Goal: Task Accomplishment & Management: Manage account settings

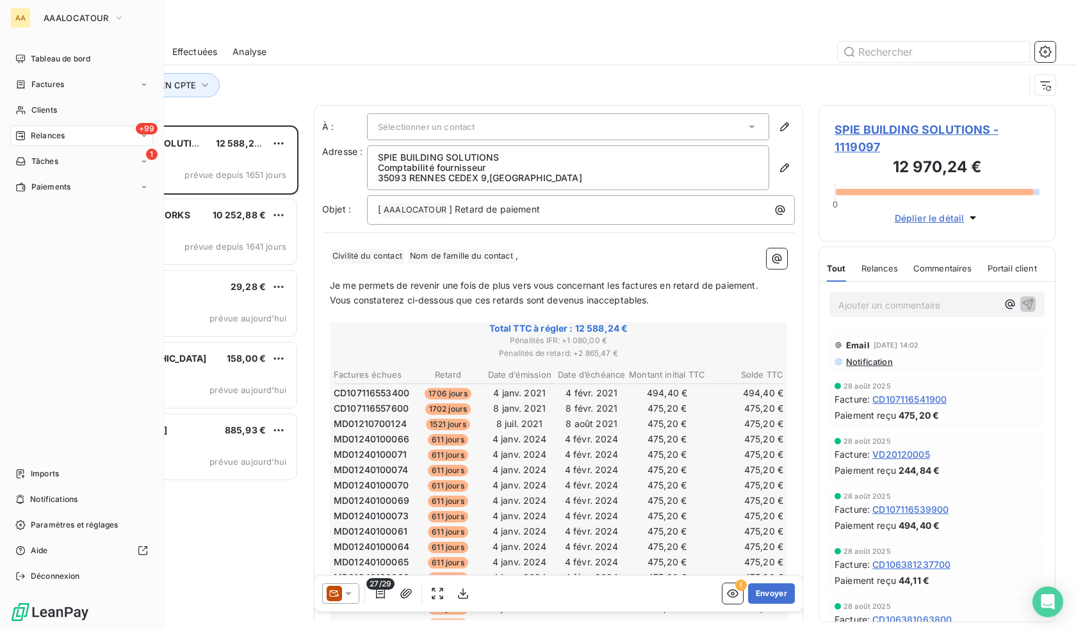
click at [20, 97] on nav "Tableau de bord Factures Clients +99 Relances 1 Tâches Paiements" at bounding box center [81, 123] width 143 height 149
click at [35, 121] on nav "Tableau de bord Factures Clients +99 Relances 1 Tâches Paiements" at bounding box center [81, 123] width 143 height 149
click at [32, 107] on span "Clients" at bounding box center [44, 110] width 26 height 12
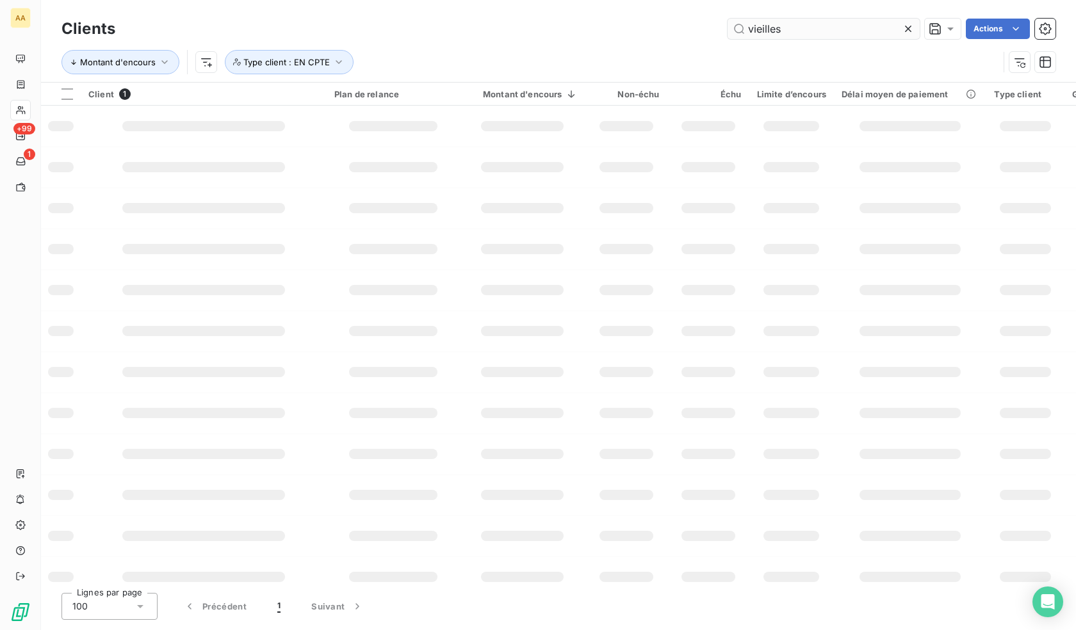
click at [816, 27] on input "vieilles" at bounding box center [823, 29] width 192 height 20
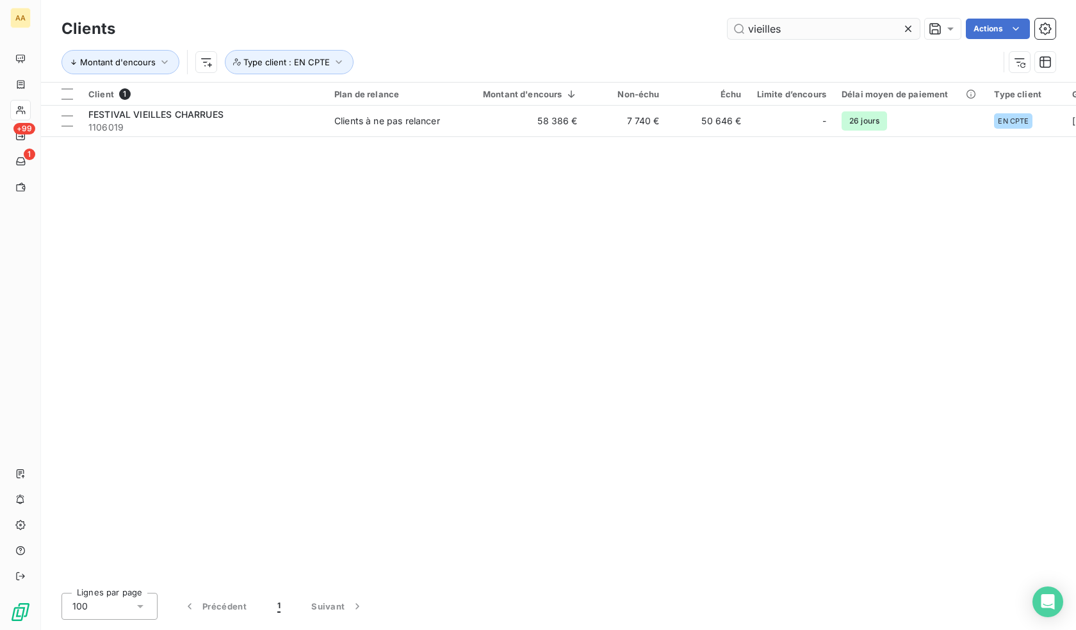
click at [816, 27] on input "vieilles" at bounding box center [823, 29] width 192 height 20
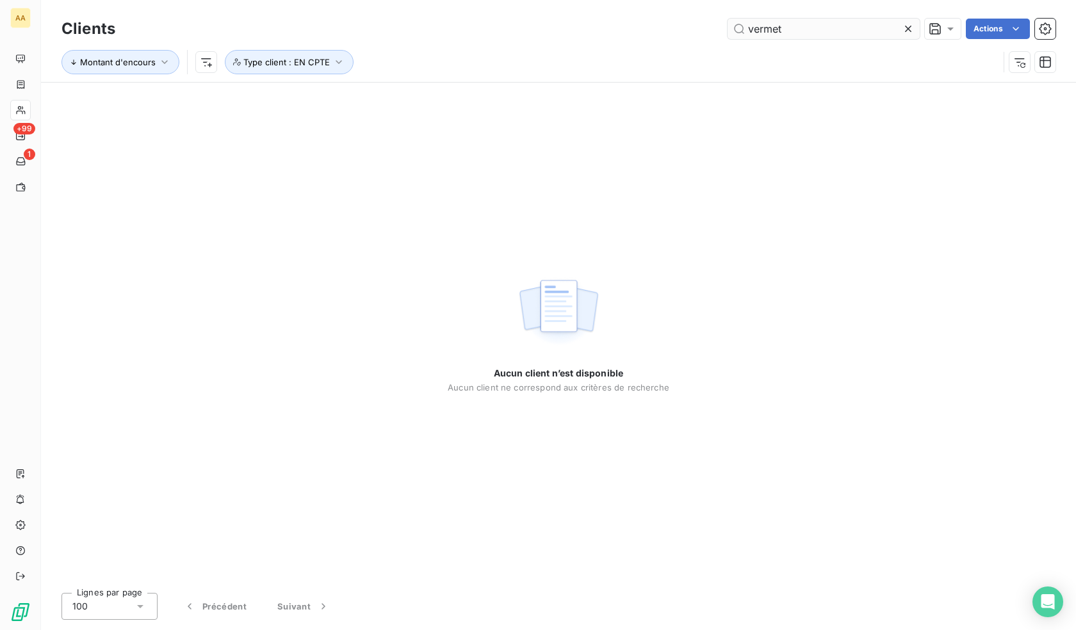
click at [772, 27] on input "vermet" at bounding box center [823, 29] width 192 height 20
click at [770, 27] on input "vermet" at bounding box center [823, 29] width 192 height 20
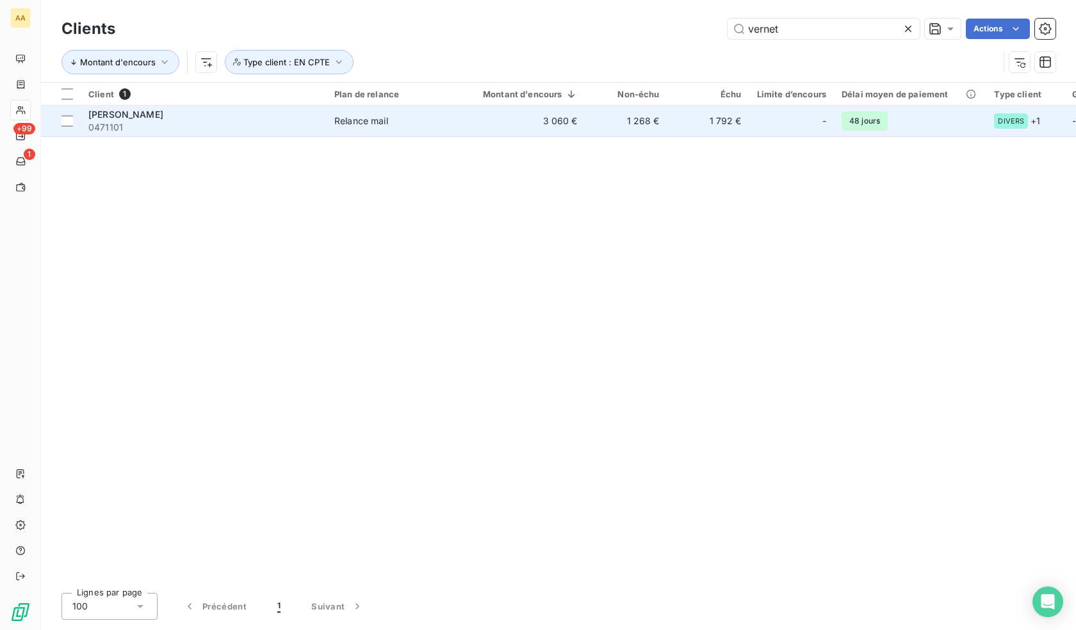
type input "vernet"
click at [545, 112] on td "3 060 €" at bounding box center [522, 121] width 125 height 31
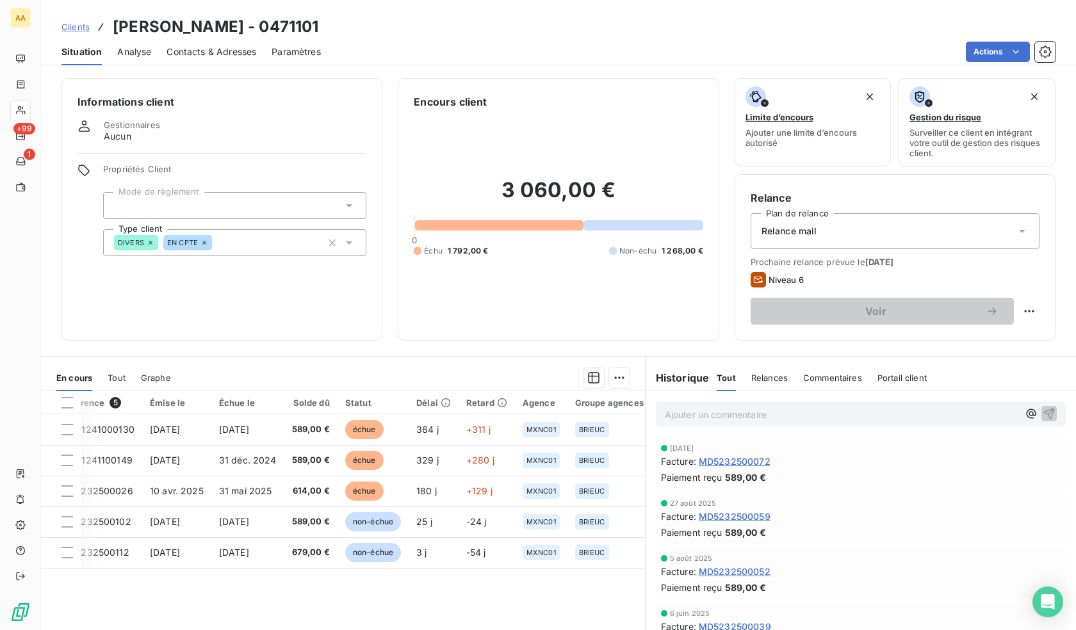
drag, startPoint x: 407, startPoint y: 571, endPoint x: 490, endPoint y: 590, distance: 84.8
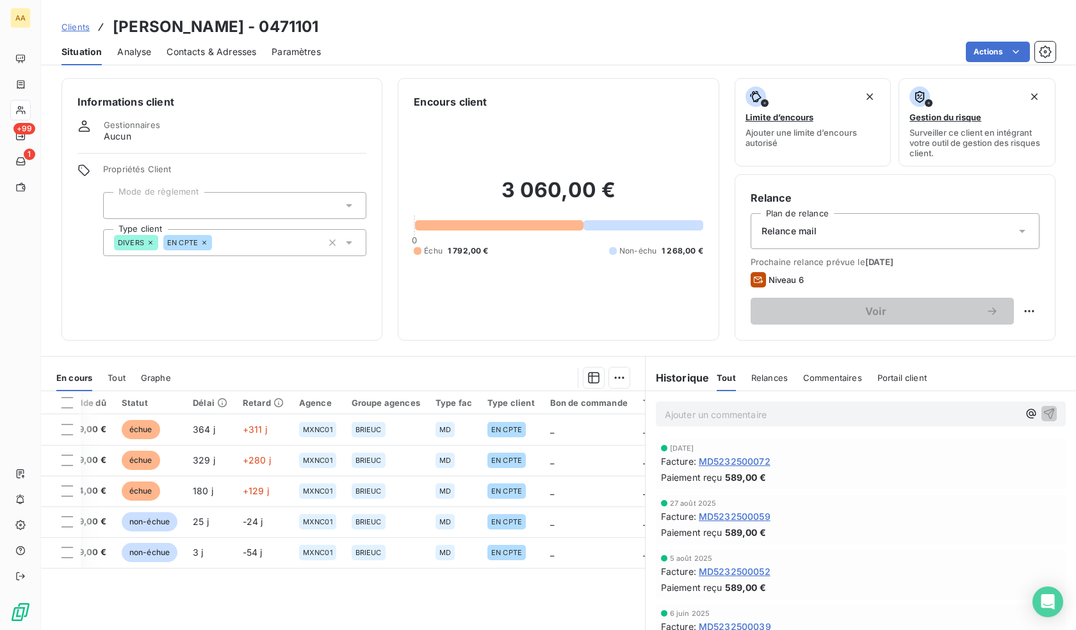
drag, startPoint x: 547, startPoint y: 604, endPoint x: 579, endPoint y: 606, distance: 31.4
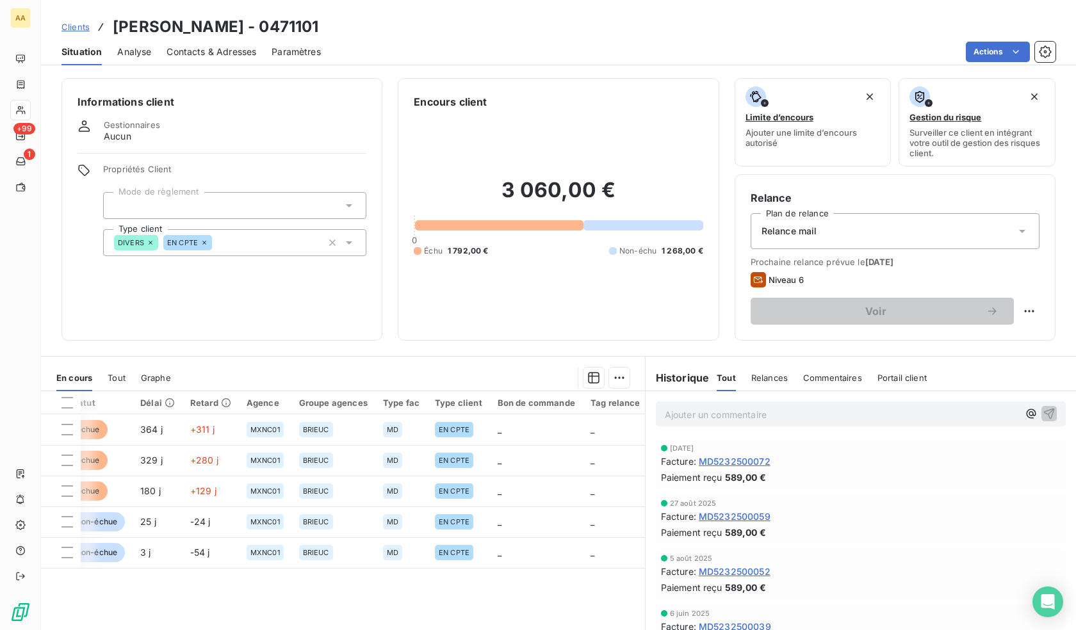
scroll to position [0, 127]
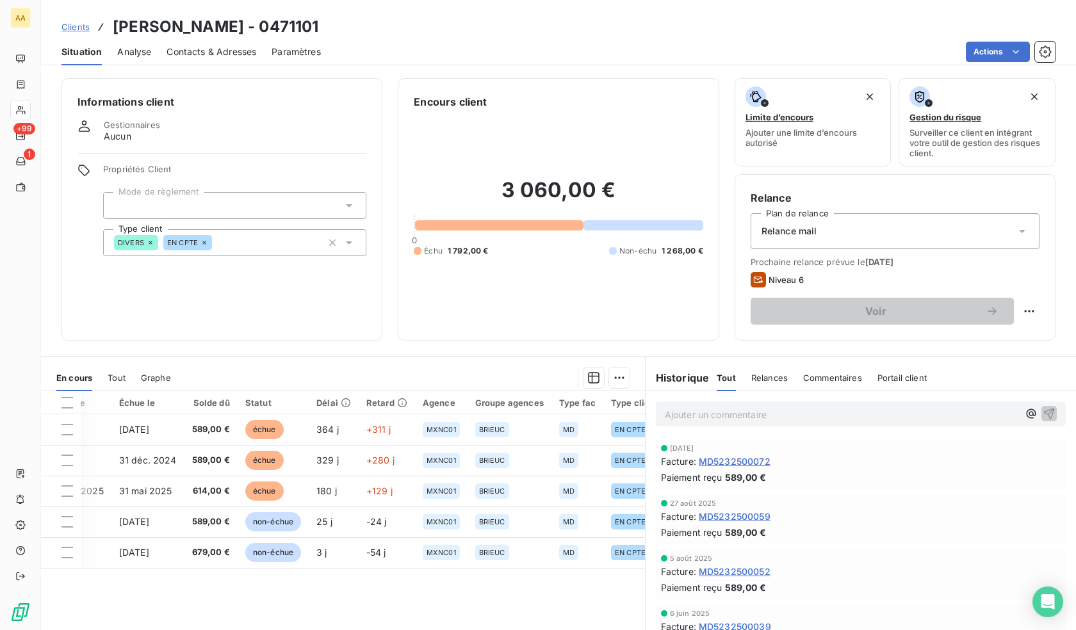
drag, startPoint x: 414, startPoint y: 588, endPoint x: 344, endPoint y: 573, distance: 72.1
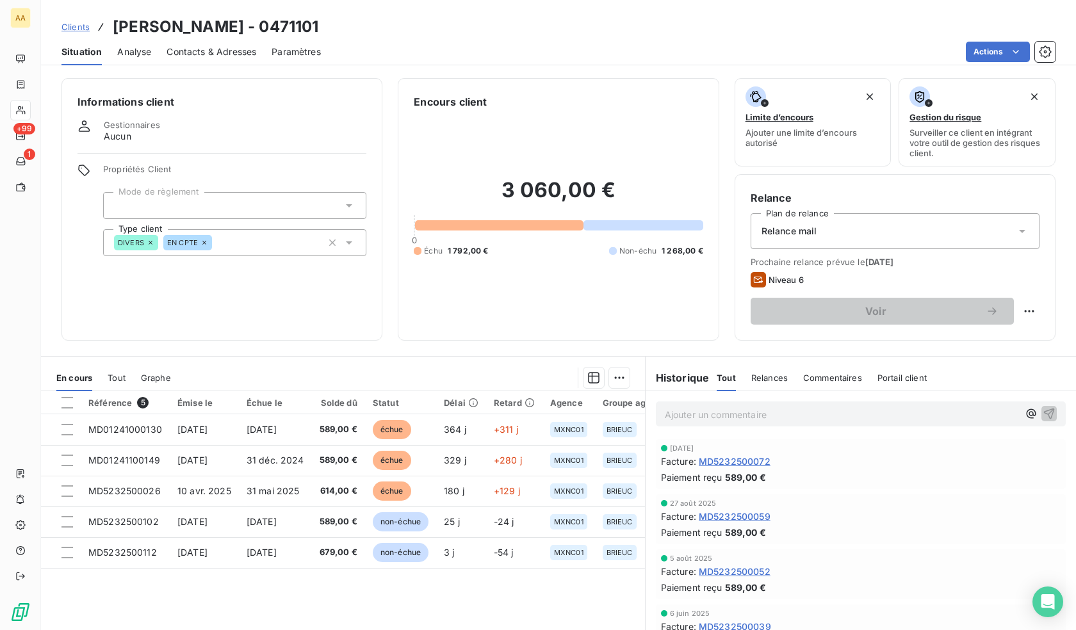
click at [275, 23] on h3 "[PERSON_NAME] - 0471101" at bounding box center [216, 26] width 206 height 23
copy h3 "0471101"
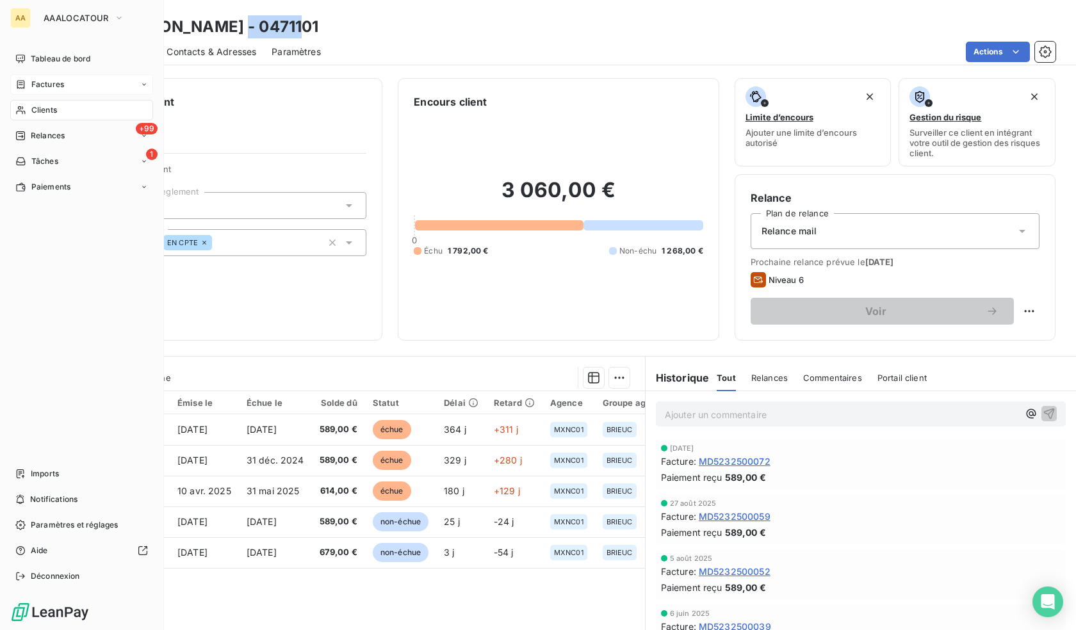
click at [48, 86] on span "Factures" at bounding box center [47, 85] width 33 height 12
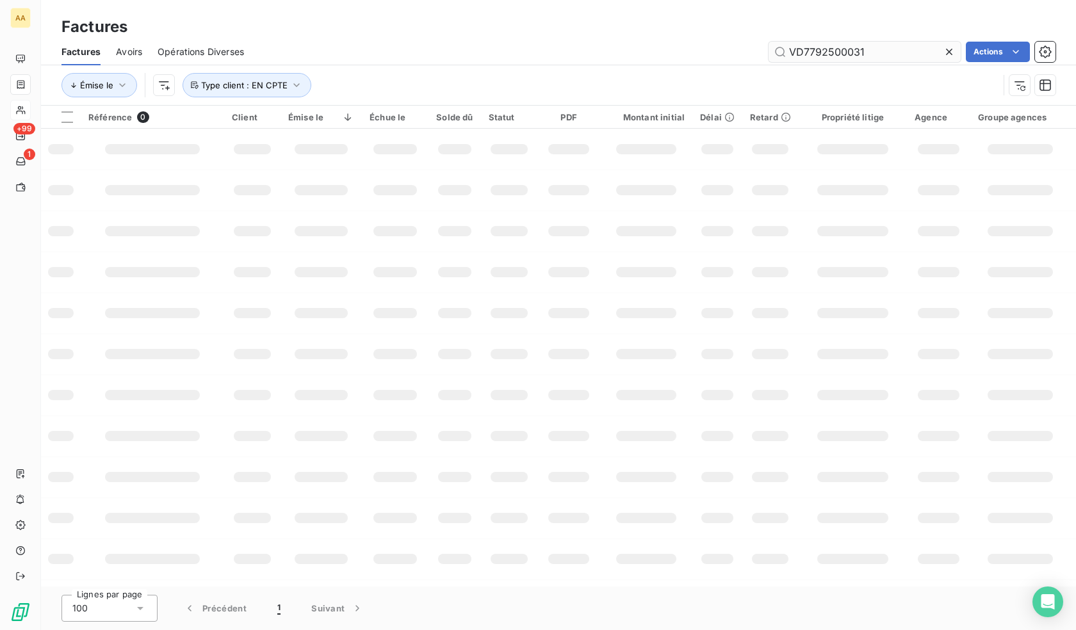
click at [885, 44] on input "VD7792500031" at bounding box center [864, 52] width 192 height 20
type input "MD7942500103"
click at [907, 49] on input "MD7942500103" at bounding box center [864, 52] width 192 height 20
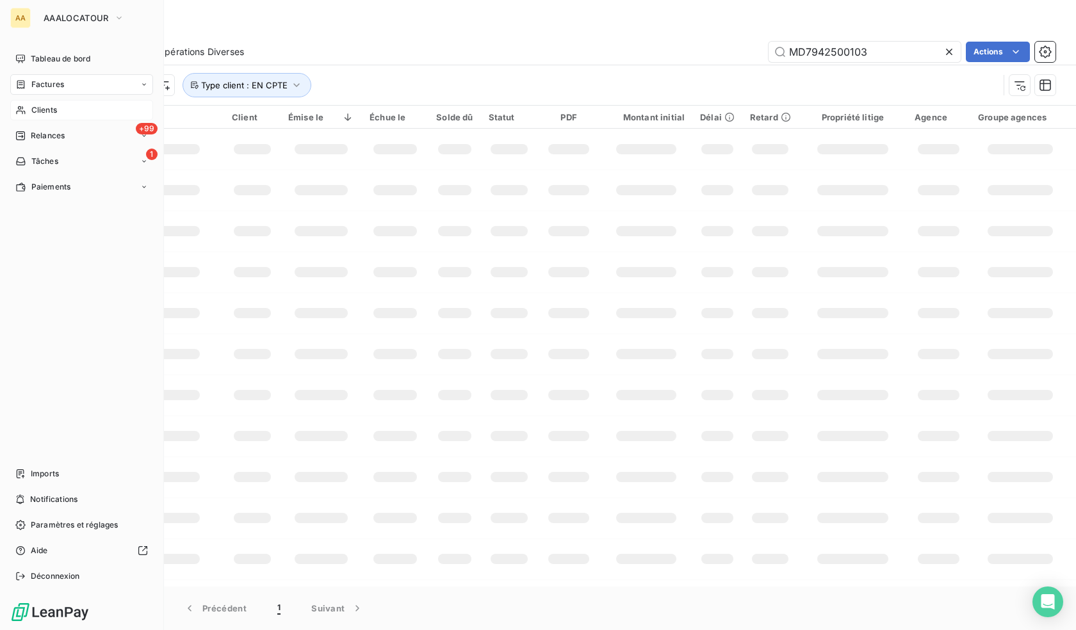
click at [23, 113] on icon at bounding box center [20, 110] width 11 height 10
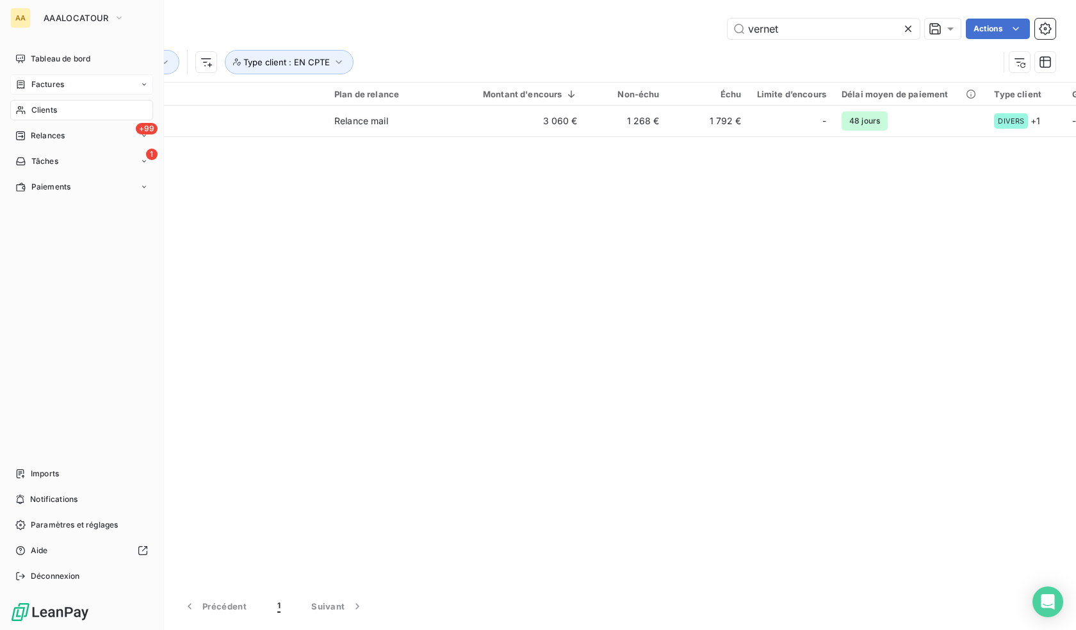
click at [47, 75] on div "Factures" at bounding box center [81, 84] width 143 height 20
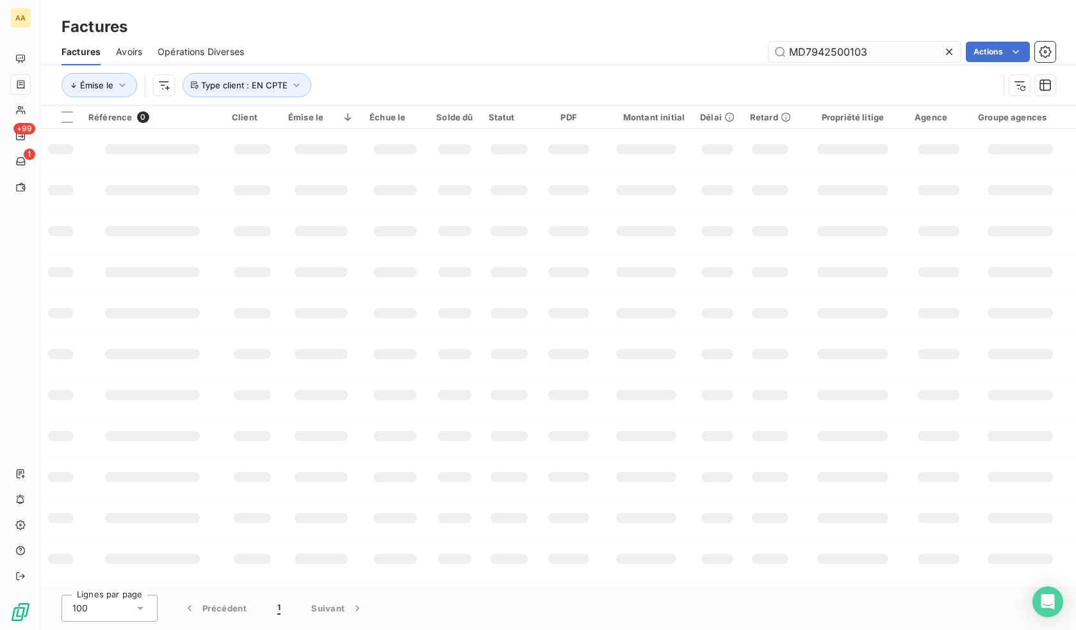
click at [872, 54] on input "MD7942500103" at bounding box center [864, 52] width 192 height 20
drag, startPoint x: 894, startPoint y: 50, endPoint x: 443, endPoint y: 19, distance: 452.5
click at [443, 19] on div "Factures Factures Avoirs Opérations Diverses MD7942500103 Actions Émise le Type…" at bounding box center [558, 53] width 1035 height 106
paste input "5"
type input "MD7942500105"
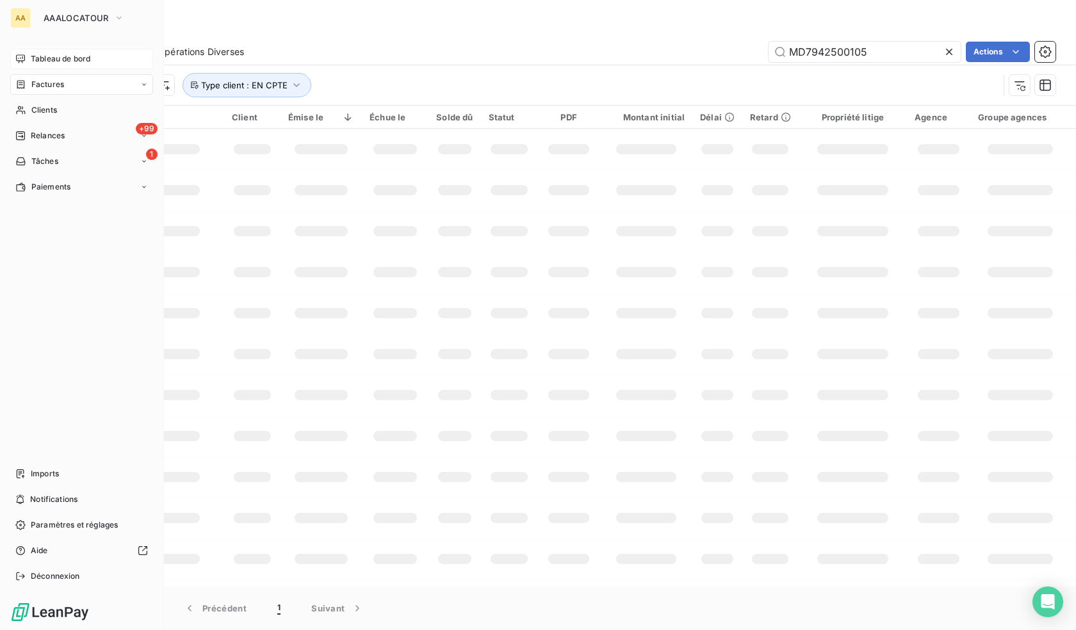
click at [58, 53] on div "Tableau de bord" at bounding box center [81, 59] width 143 height 20
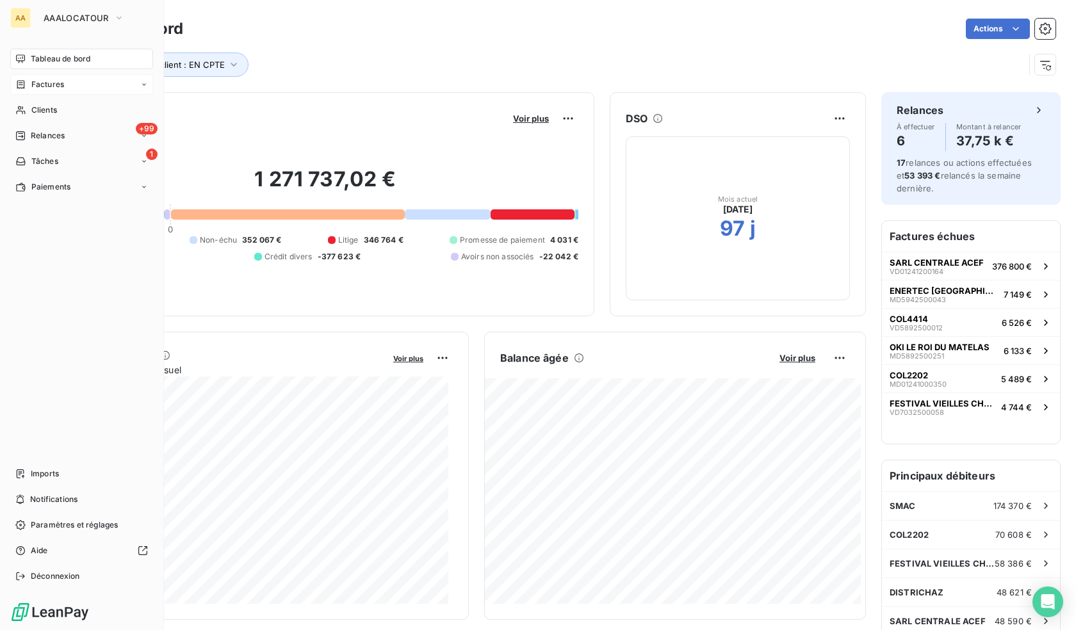
click at [53, 84] on span "Factures" at bounding box center [47, 85] width 33 height 12
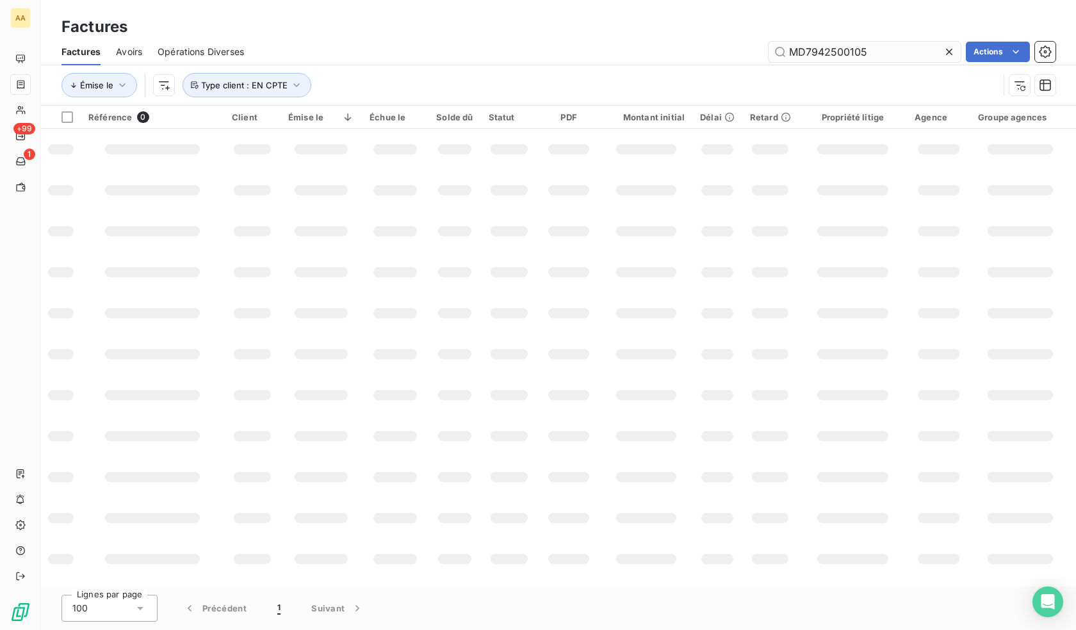
click at [899, 53] on input "MD7942500105" at bounding box center [864, 52] width 192 height 20
click at [894, 44] on input "MD7942500103" at bounding box center [864, 52] width 192 height 20
type input "MD7942500103"
click at [893, 54] on input "MD7942500103" at bounding box center [864, 52] width 192 height 20
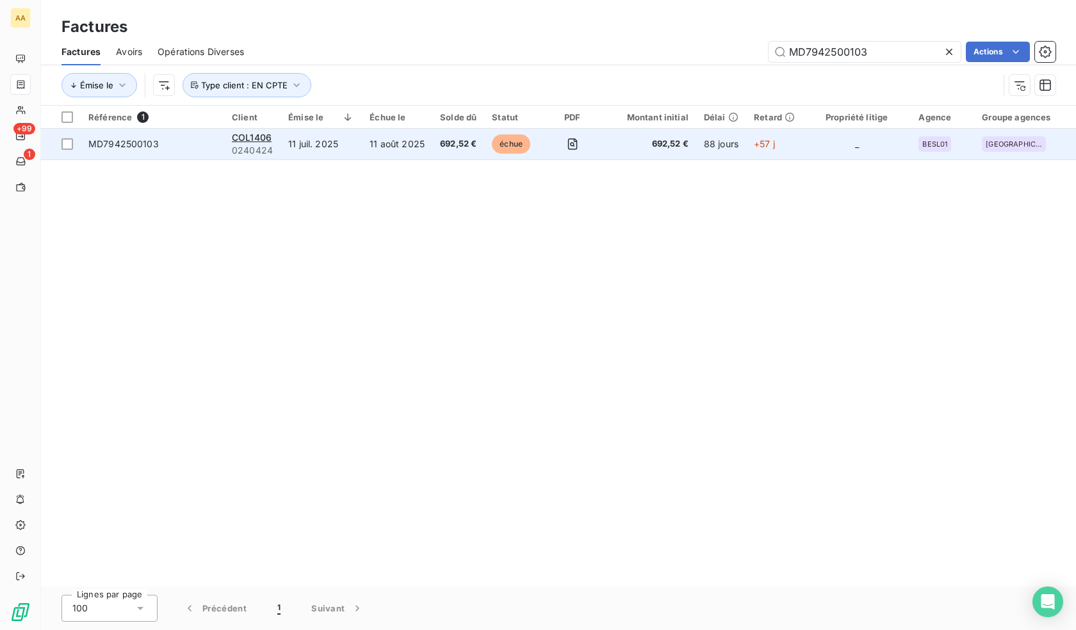
click at [127, 143] on span "MD7942500103" at bounding box center [123, 143] width 70 height 11
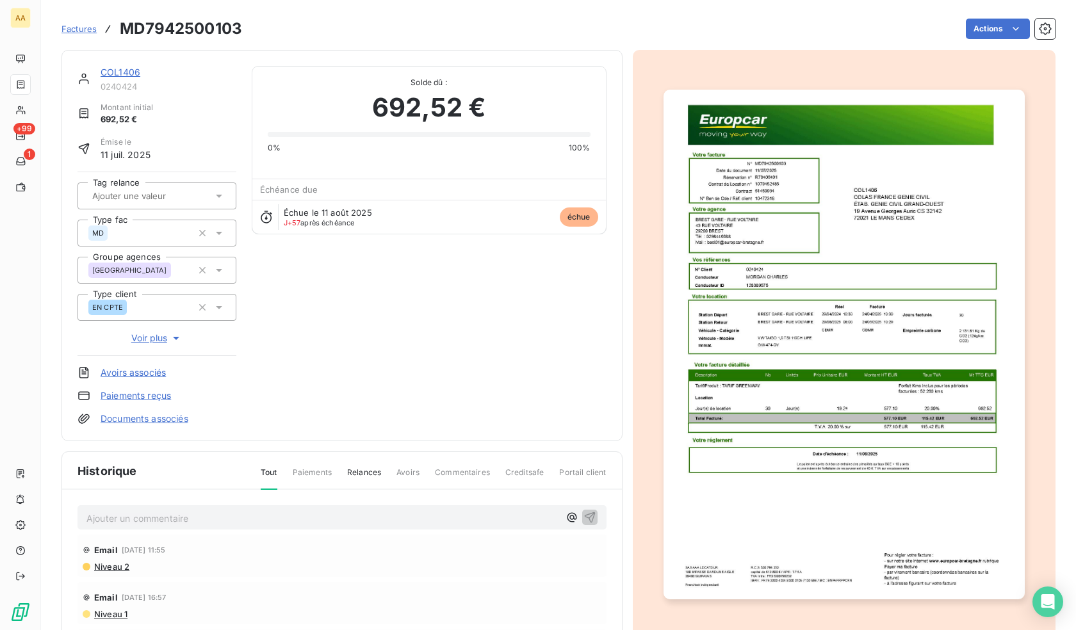
click at [121, 80] on div "COL1406 0240424" at bounding box center [169, 79] width 136 height 26
click at [122, 68] on link "COL1406" at bounding box center [121, 72] width 40 height 11
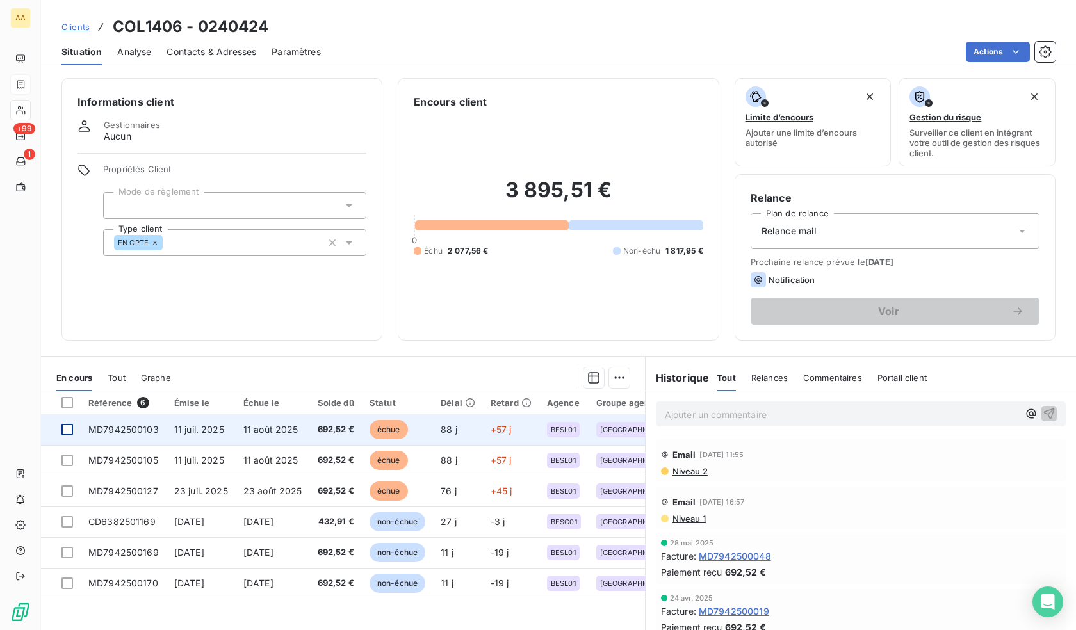
click at [70, 430] on div at bounding box center [67, 430] width 12 height 12
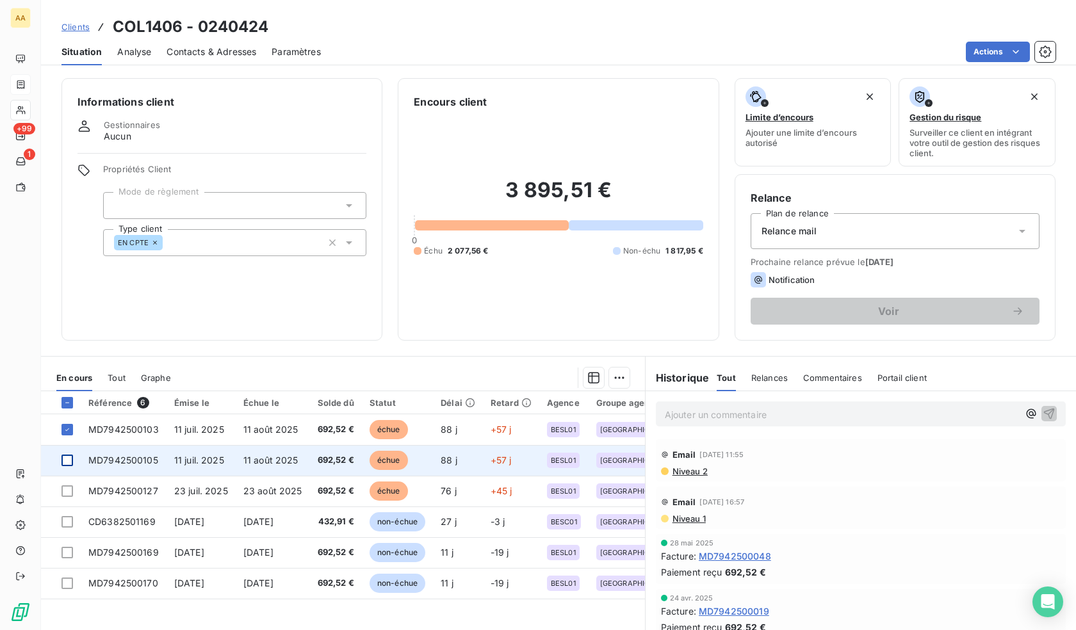
click at [66, 462] on div at bounding box center [67, 461] width 12 height 12
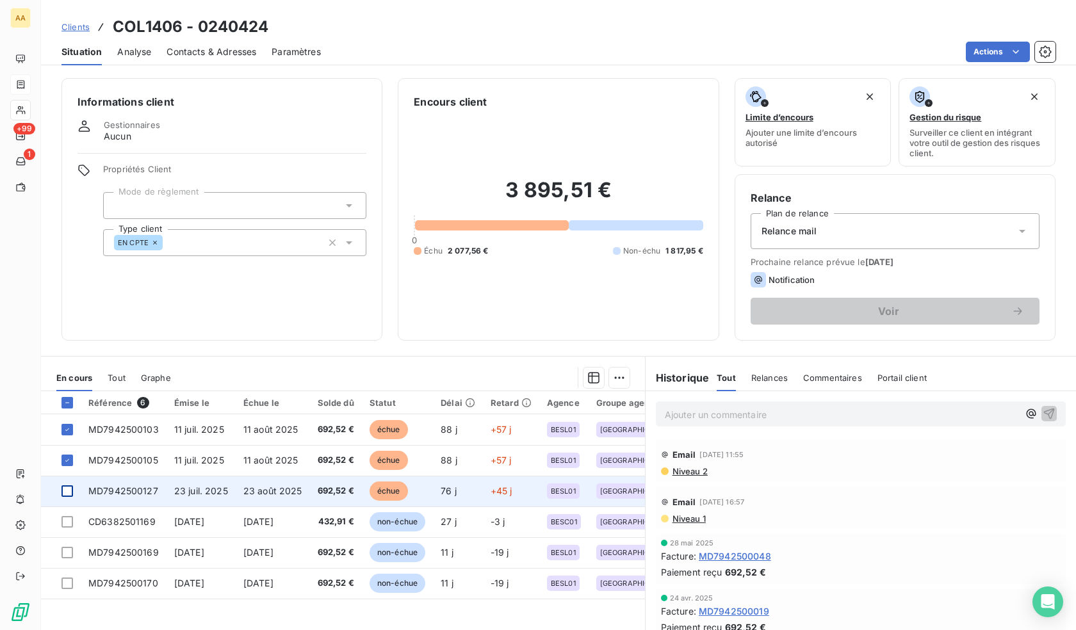
click at [65, 492] on div at bounding box center [67, 491] width 12 height 12
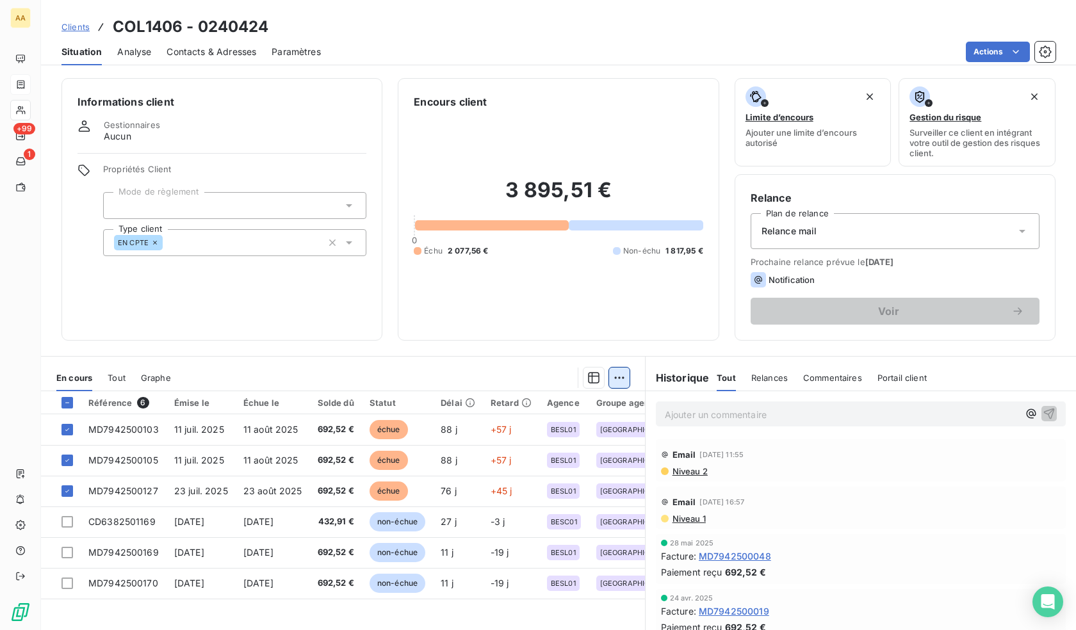
click at [609, 375] on html "AA +99 1 Clients COL1406 - 0240424 Situation Analyse Contacts & Adresses Paramè…" at bounding box center [538, 315] width 1076 height 630
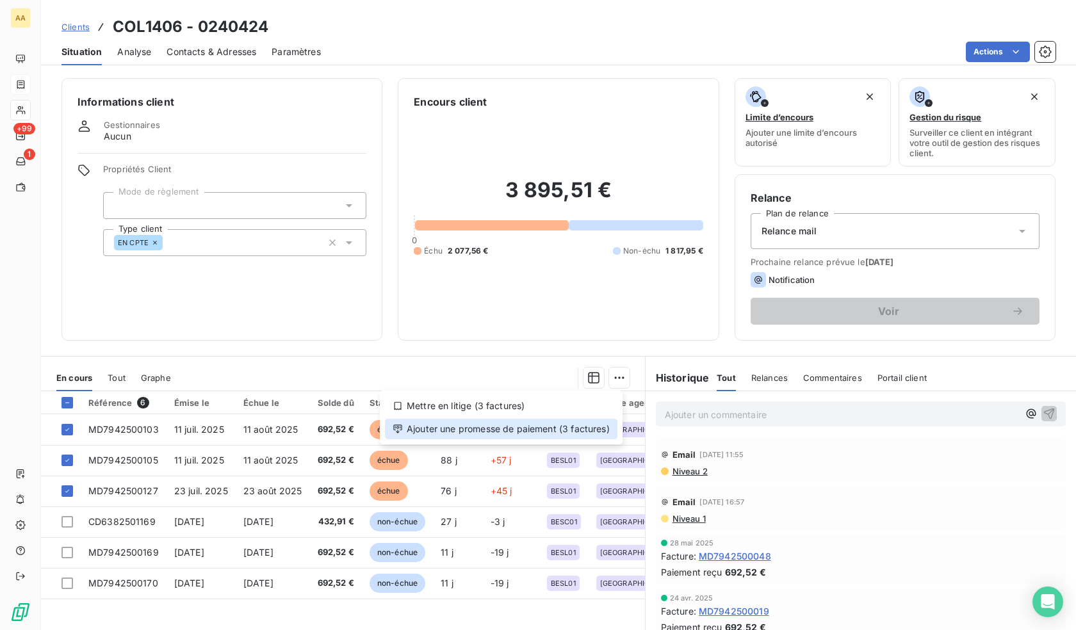
click at [508, 430] on div "Ajouter une promesse de paiement (3 factures)" at bounding box center [501, 429] width 232 height 20
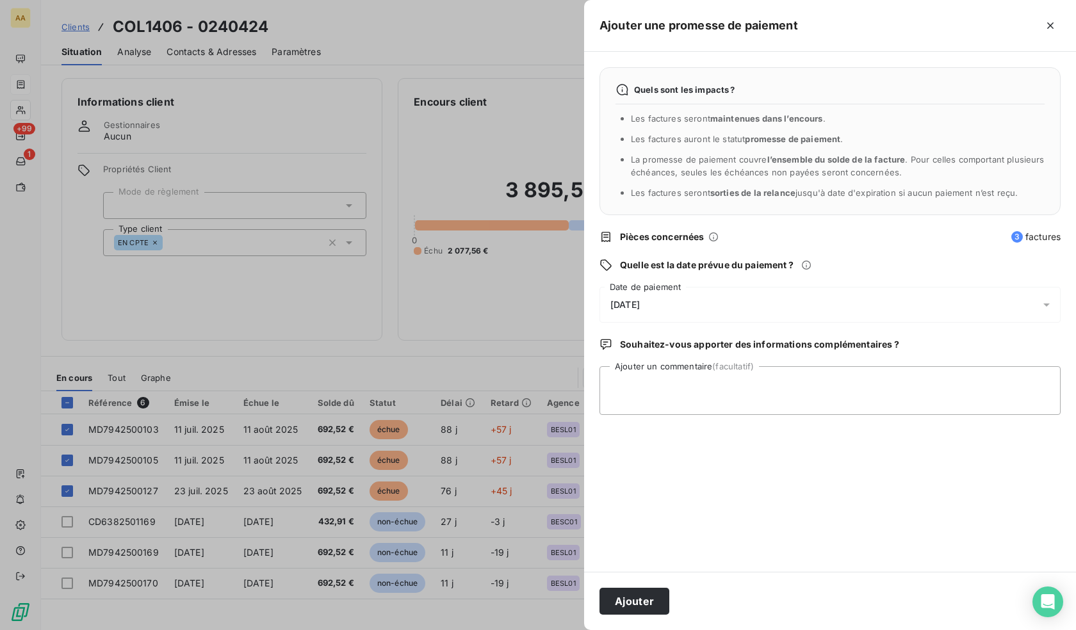
click at [666, 303] on div "08/10/2025" at bounding box center [829, 305] width 461 height 36
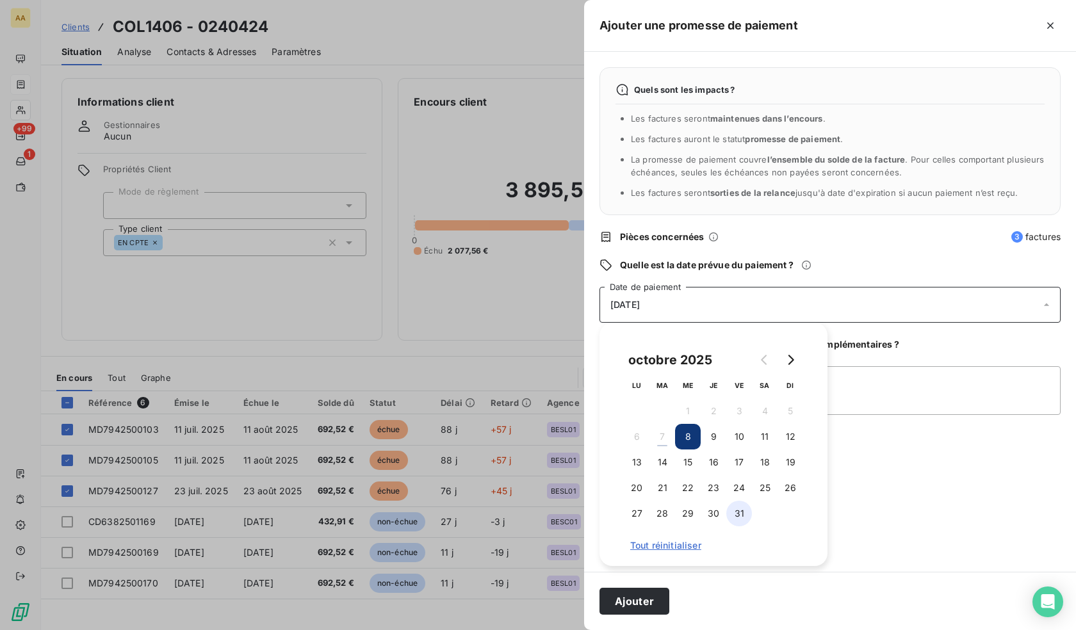
click at [736, 508] on button "31" at bounding box center [739, 514] width 26 height 26
click at [982, 531] on div "Quels sont les impacts ? Les factures seront maintenues dans l’encours . Les fa…" at bounding box center [830, 312] width 492 height 520
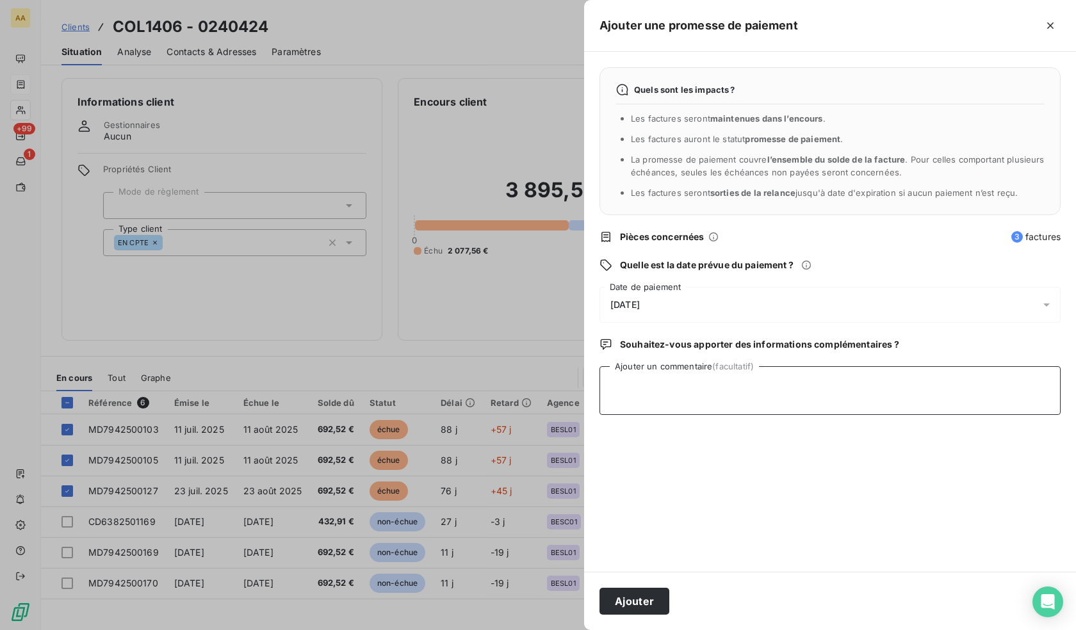
click at [809, 407] on textarea "Ajouter un commentaire (facultatif)" at bounding box center [829, 390] width 461 height 49
type textarea "Paiement courant le mois d'octobre"
click at [638, 589] on button "Ajouter" at bounding box center [634, 601] width 70 height 27
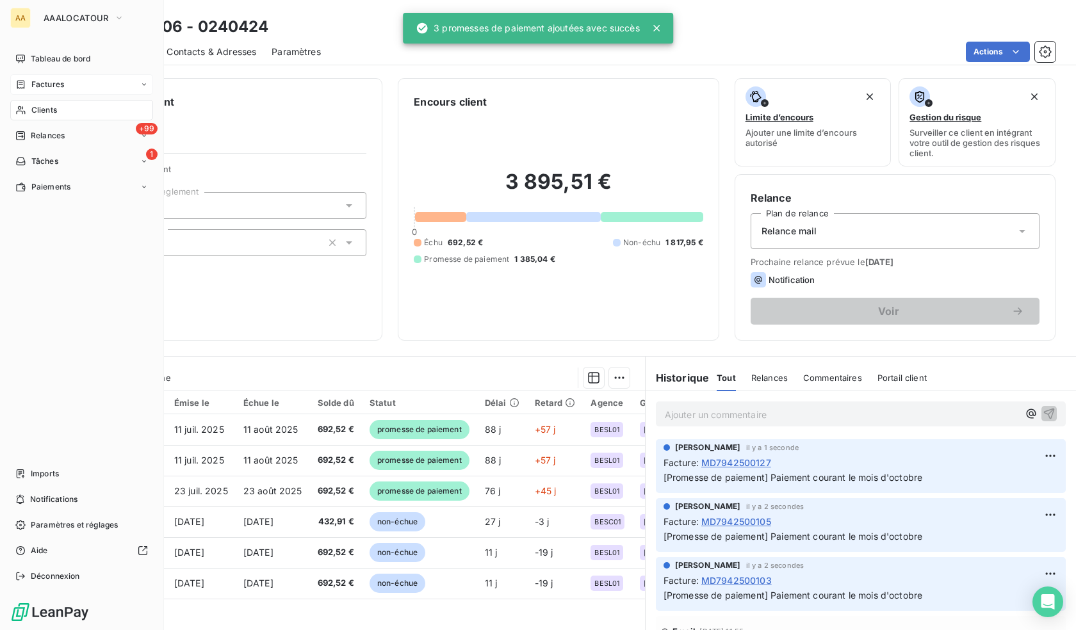
click at [44, 112] on span "Clients" at bounding box center [44, 110] width 26 height 12
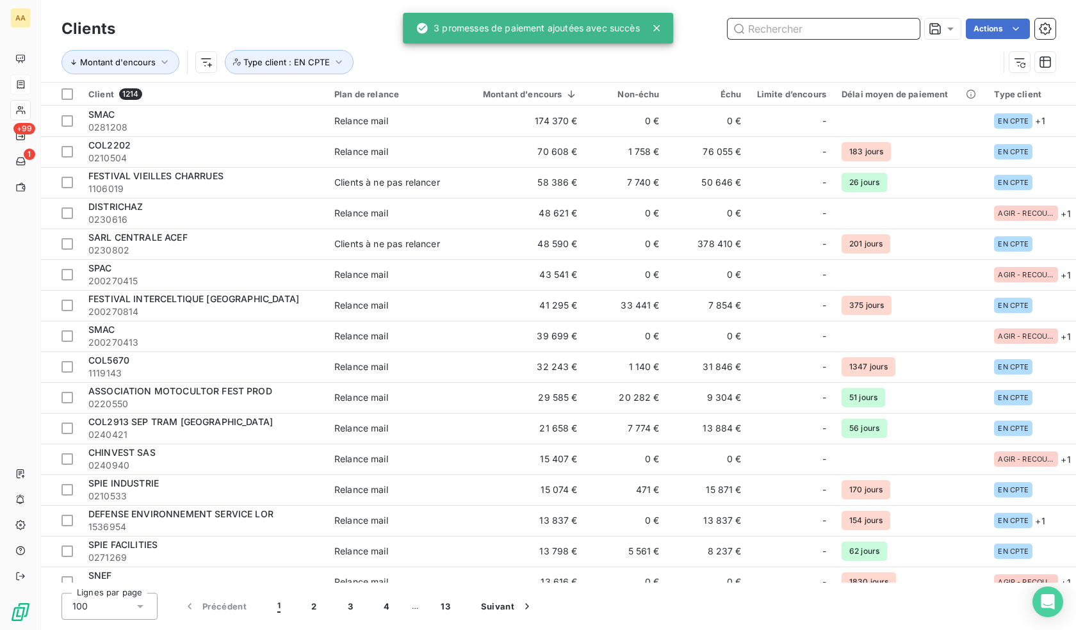
click at [780, 26] on input "text" at bounding box center [823, 29] width 192 height 20
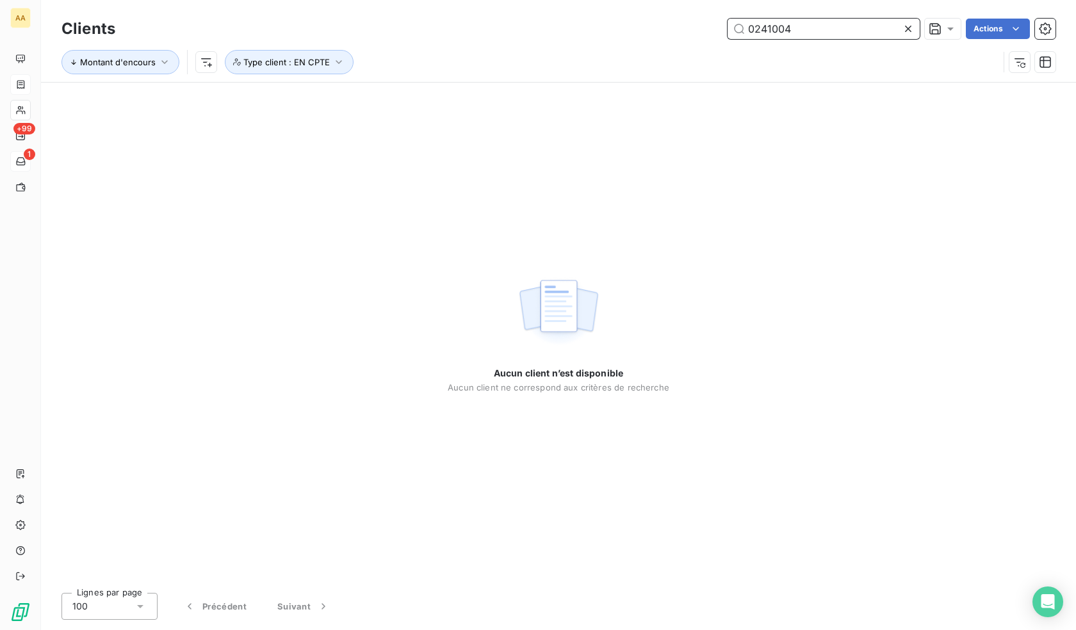
type input "0241004"
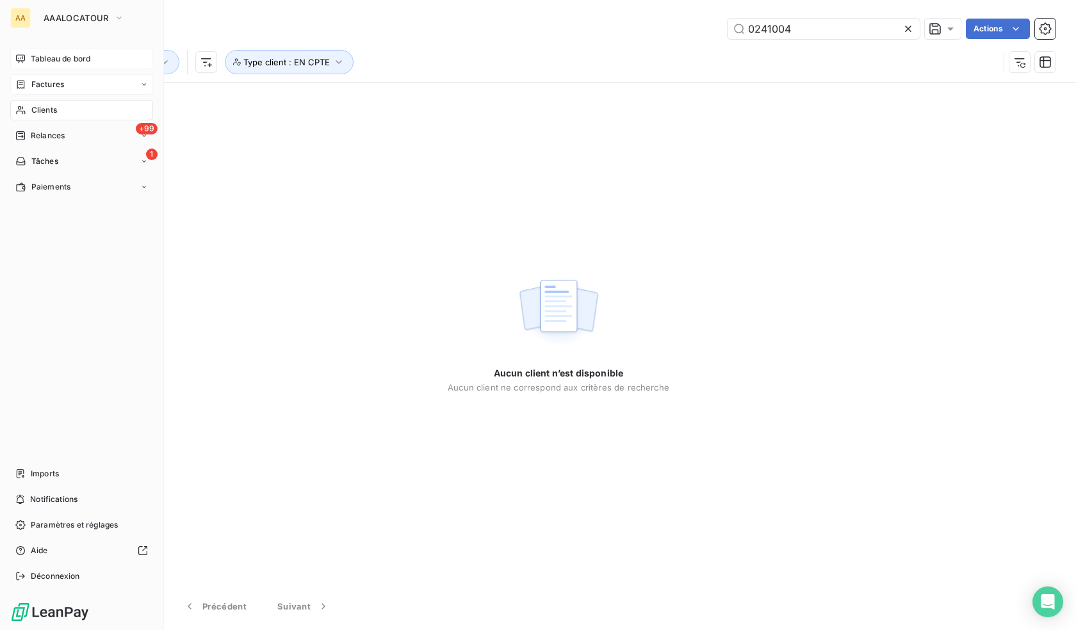
click at [44, 57] on span "Tableau de bord" at bounding box center [61, 59] width 60 height 12
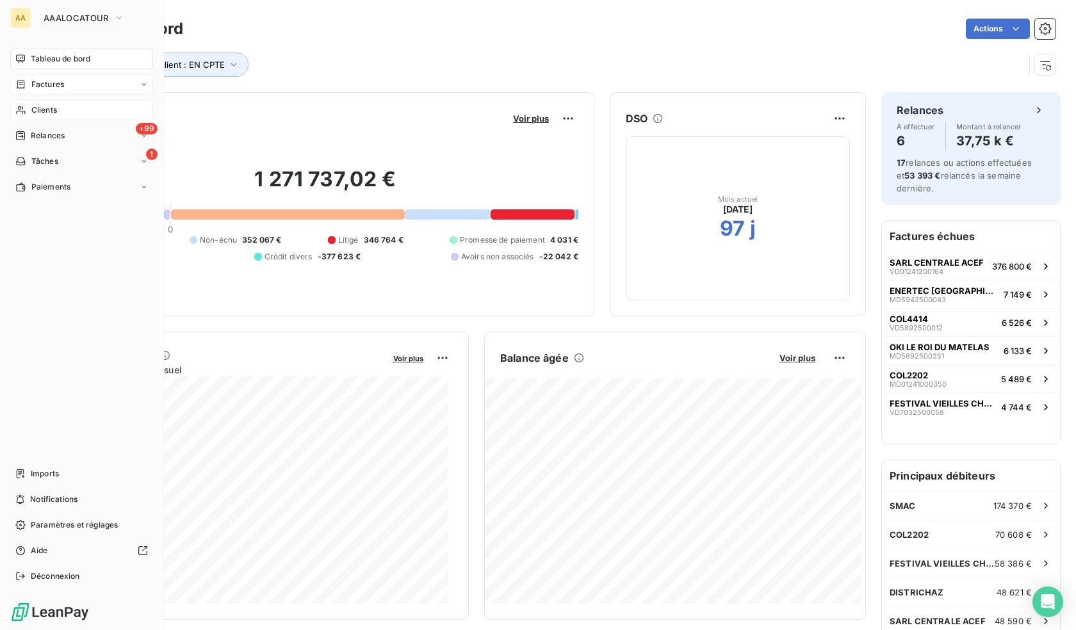
click at [52, 112] on span "Clients" at bounding box center [44, 110] width 26 height 12
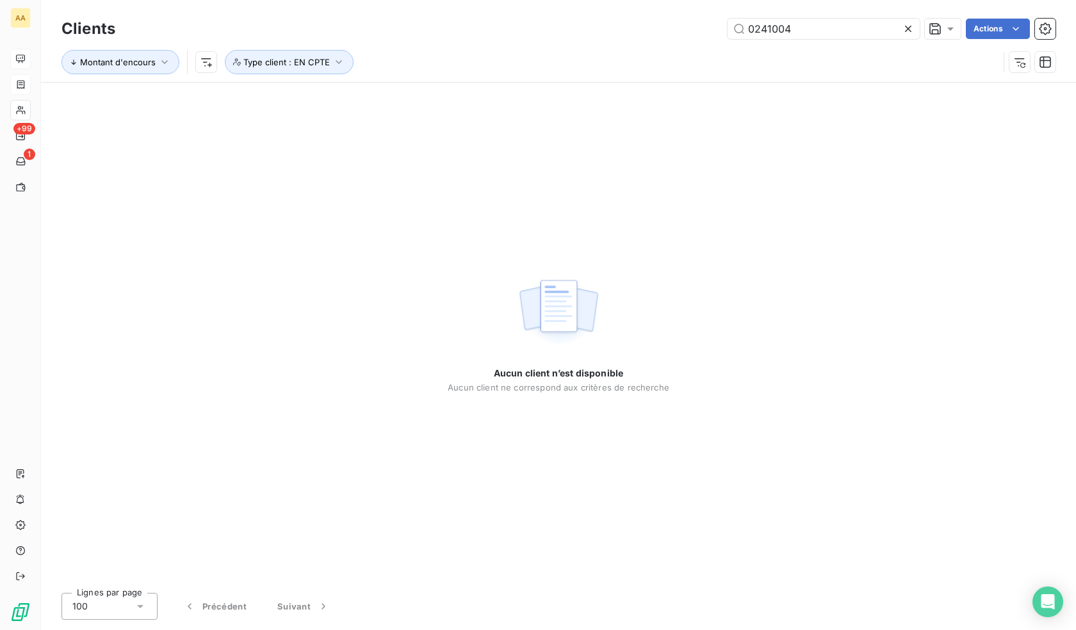
drag, startPoint x: 803, startPoint y: 20, endPoint x: 605, endPoint y: -17, distance: 201.2
click at [605, 0] on html "AA +99 1 Clients 0241004 Actions Montant d'encours Type client : EN CPTE Aucun …" at bounding box center [538, 315] width 1076 height 630
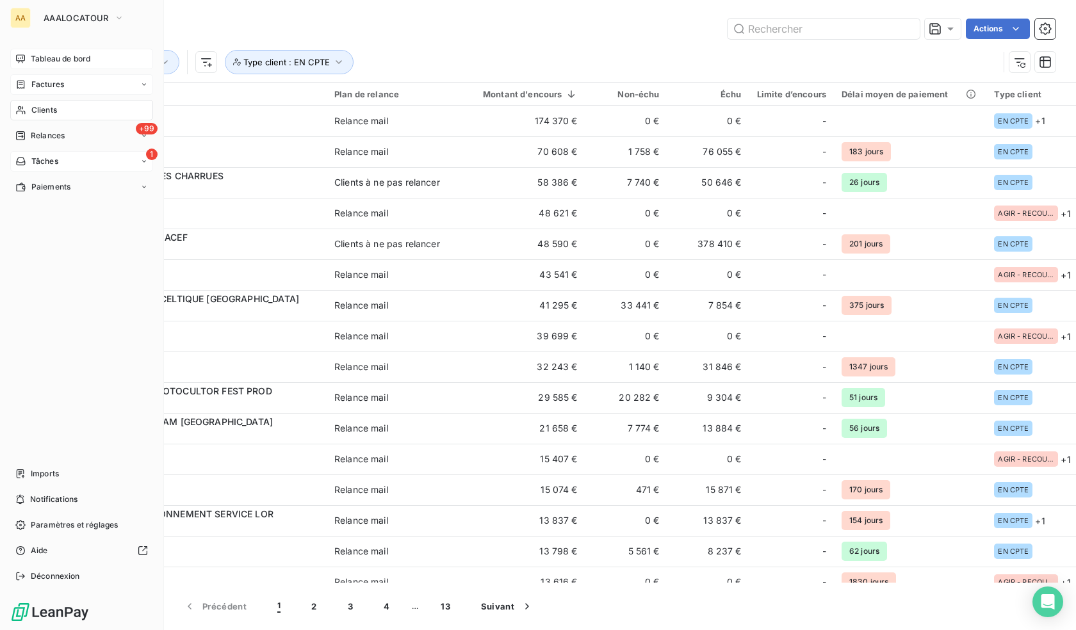
click at [46, 160] on span "Tâches" at bounding box center [44, 162] width 27 height 12
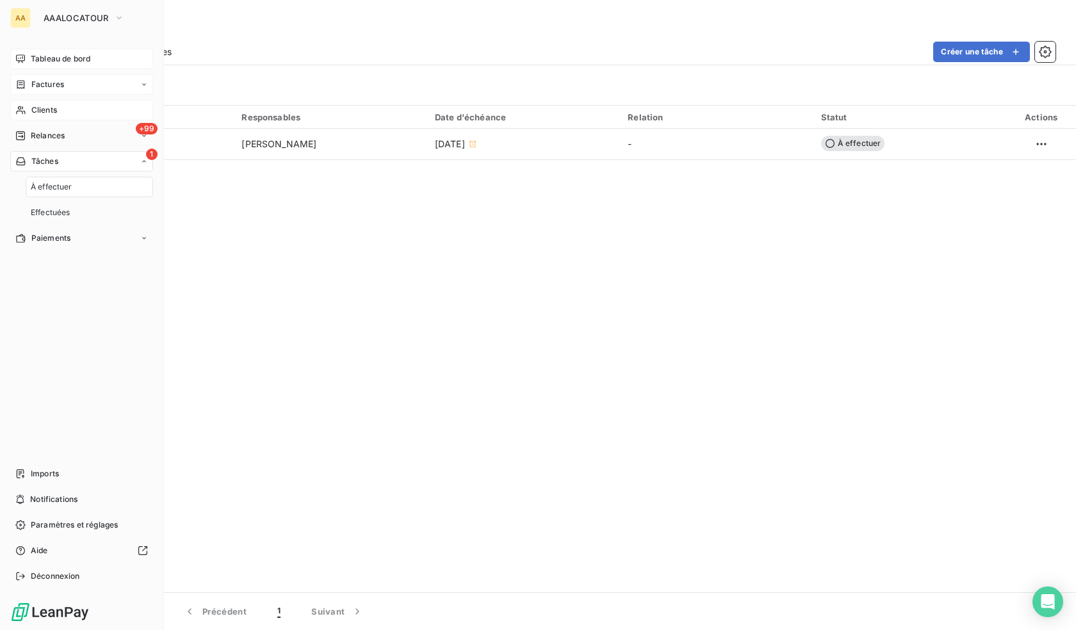
click at [48, 148] on nav "Tableau de bord Factures Clients +99 Relances 1 Tâches À effectuer Effectuées P…" at bounding box center [81, 149] width 143 height 200
click at [47, 138] on span "Relances" at bounding box center [48, 136] width 34 height 12
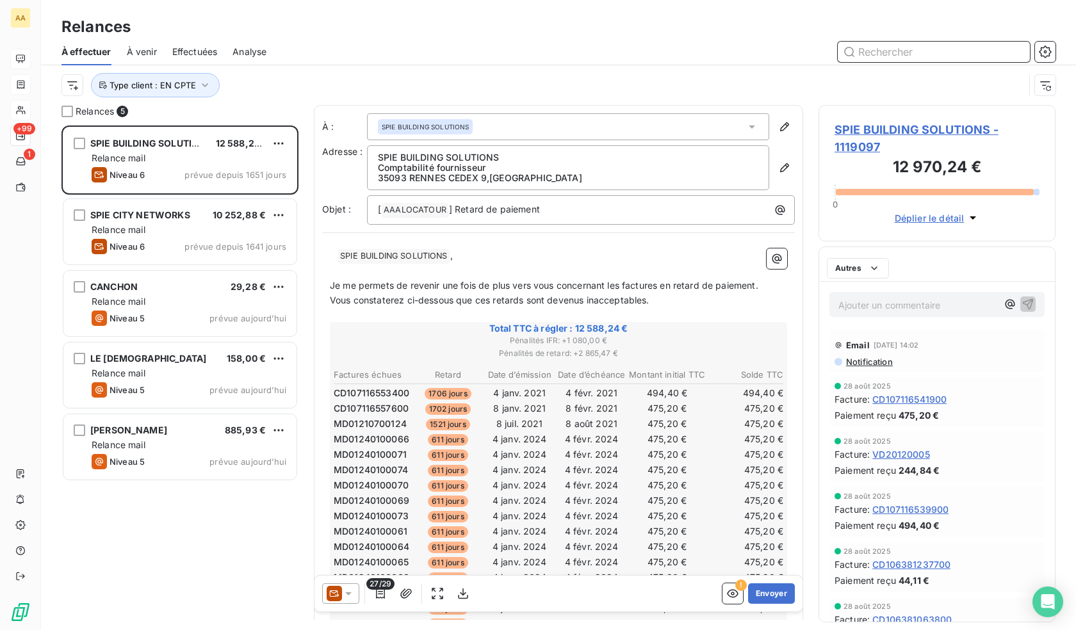
scroll to position [10, 10]
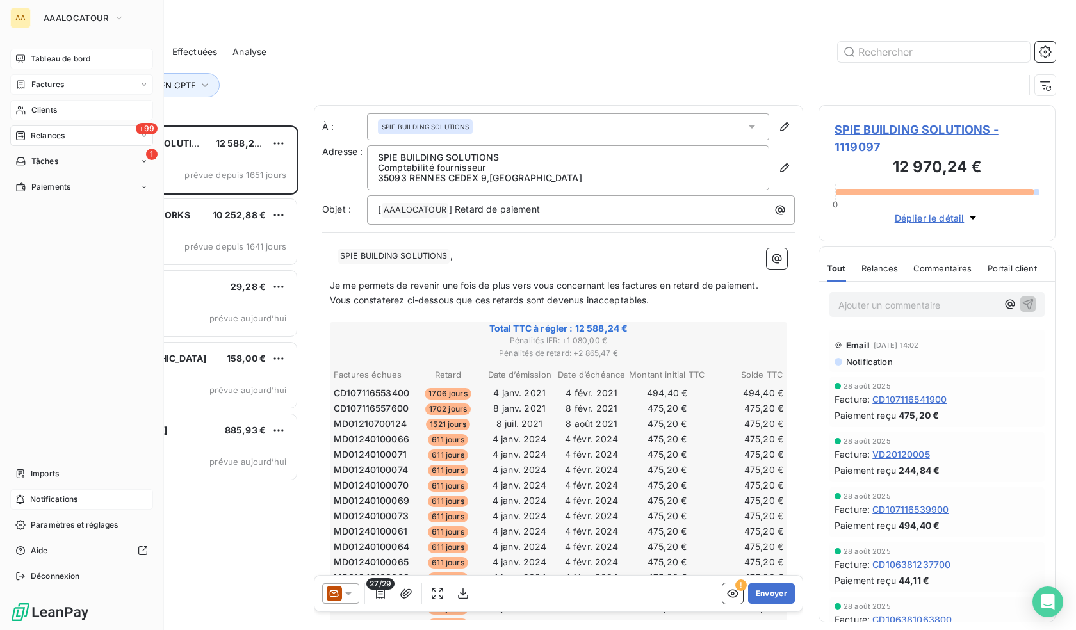
click at [35, 498] on span "Notifications" at bounding box center [53, 500] width 47 height 12
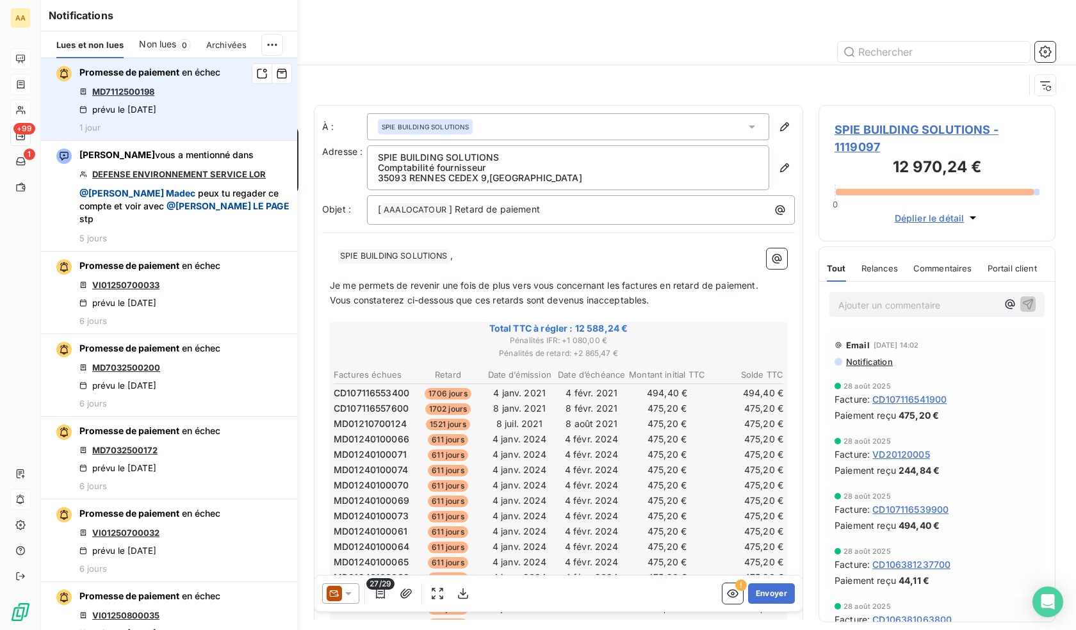
scroll to position [495, 227]
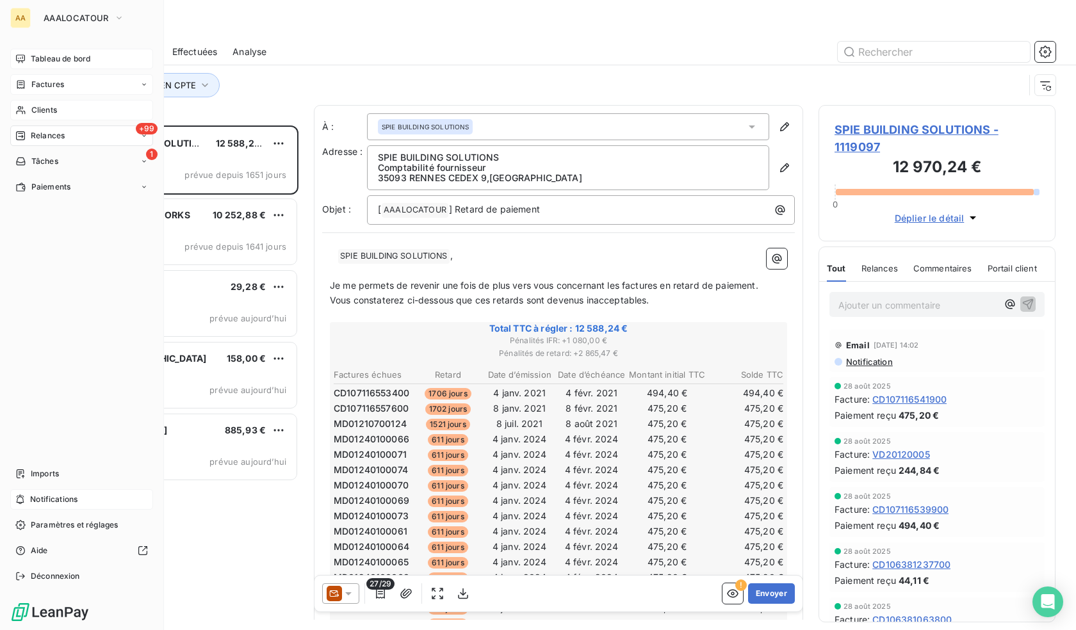
click at [33, 111] on span "Clients" at bounding box center [44, 110] width 26 height 12
